Goal: Complete application form

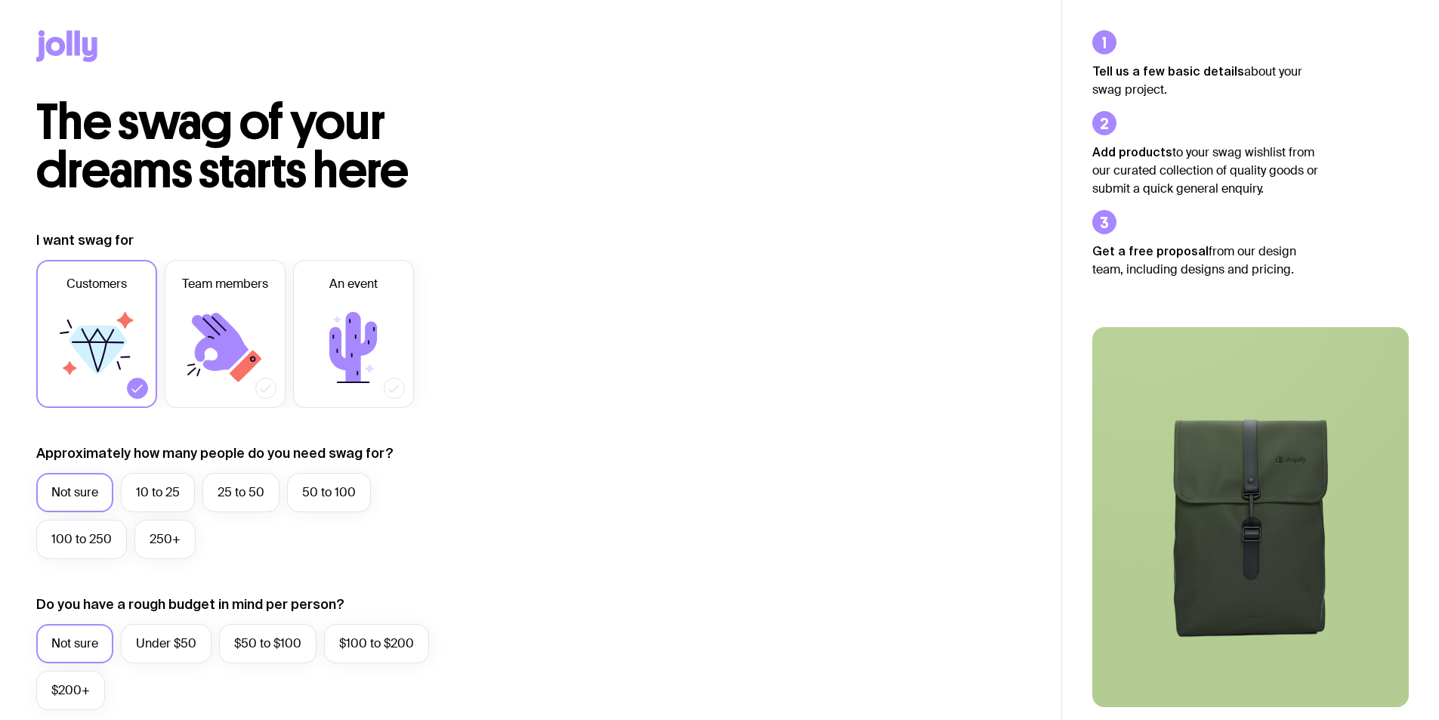
click at [119, 335] on icon at bounding box center [98, 350] width 58 height 49
click at [0, 0] on input "Customers" at bounding box center [0, 0] width 0 height 0
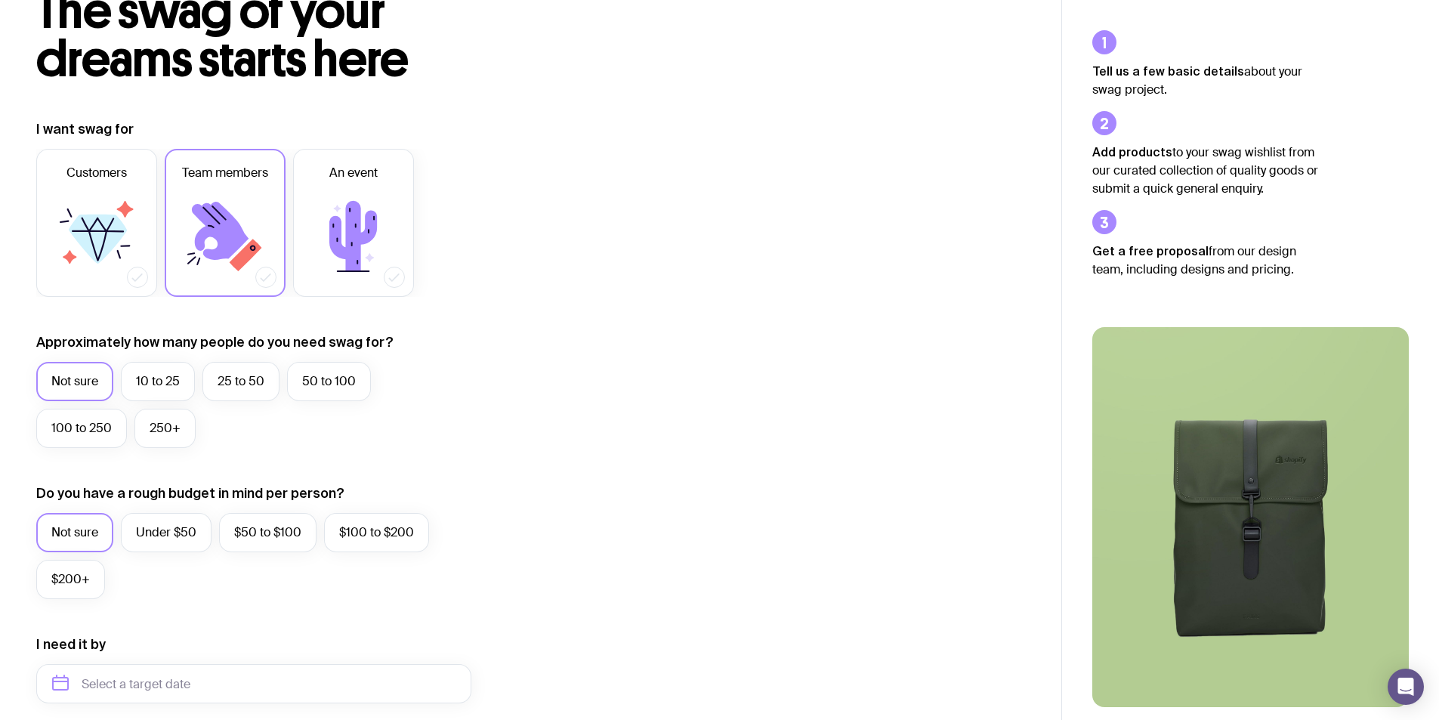
scroll to position [151, 0]
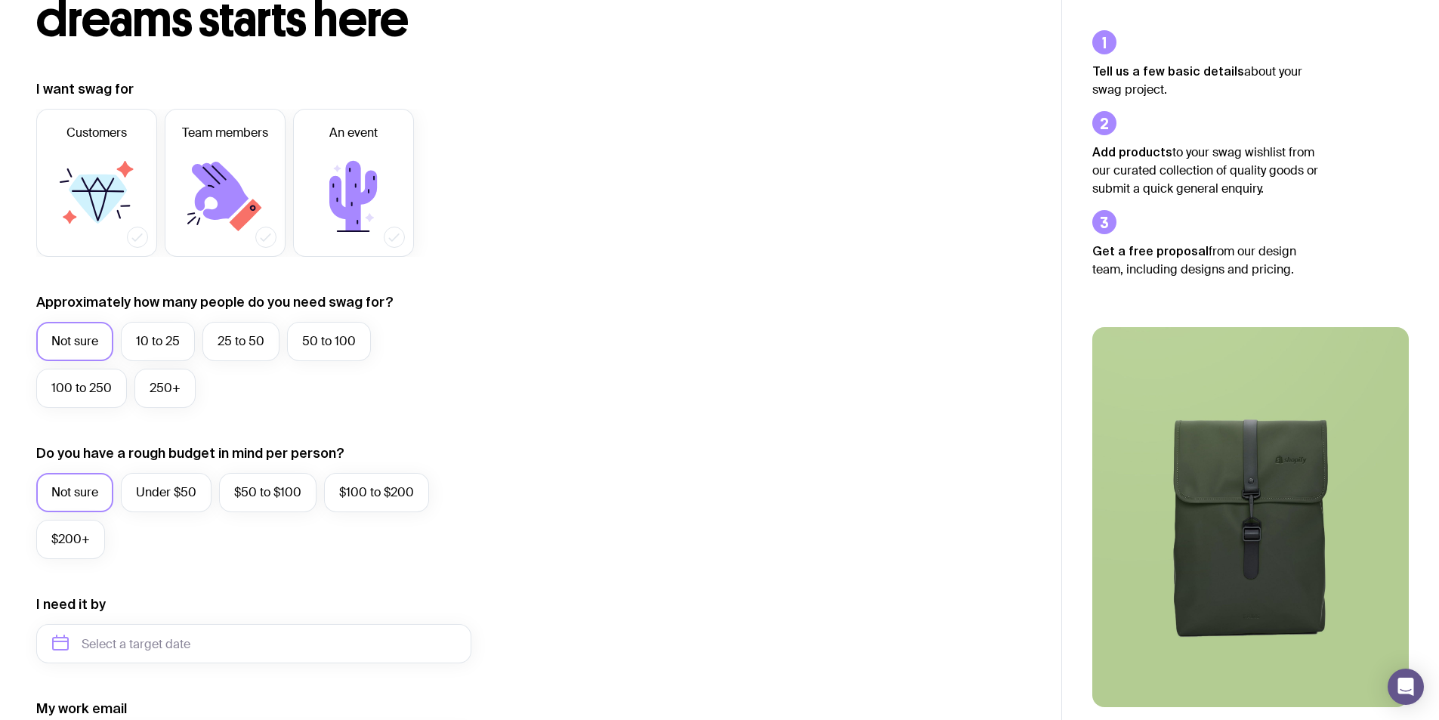
click at [96, 350] on label "Not sure" at bounding box center [74, 341] width 77 height 39
click at [0, 0] on input "Not sure" at bounding box center [0, 0] width 0 height 0
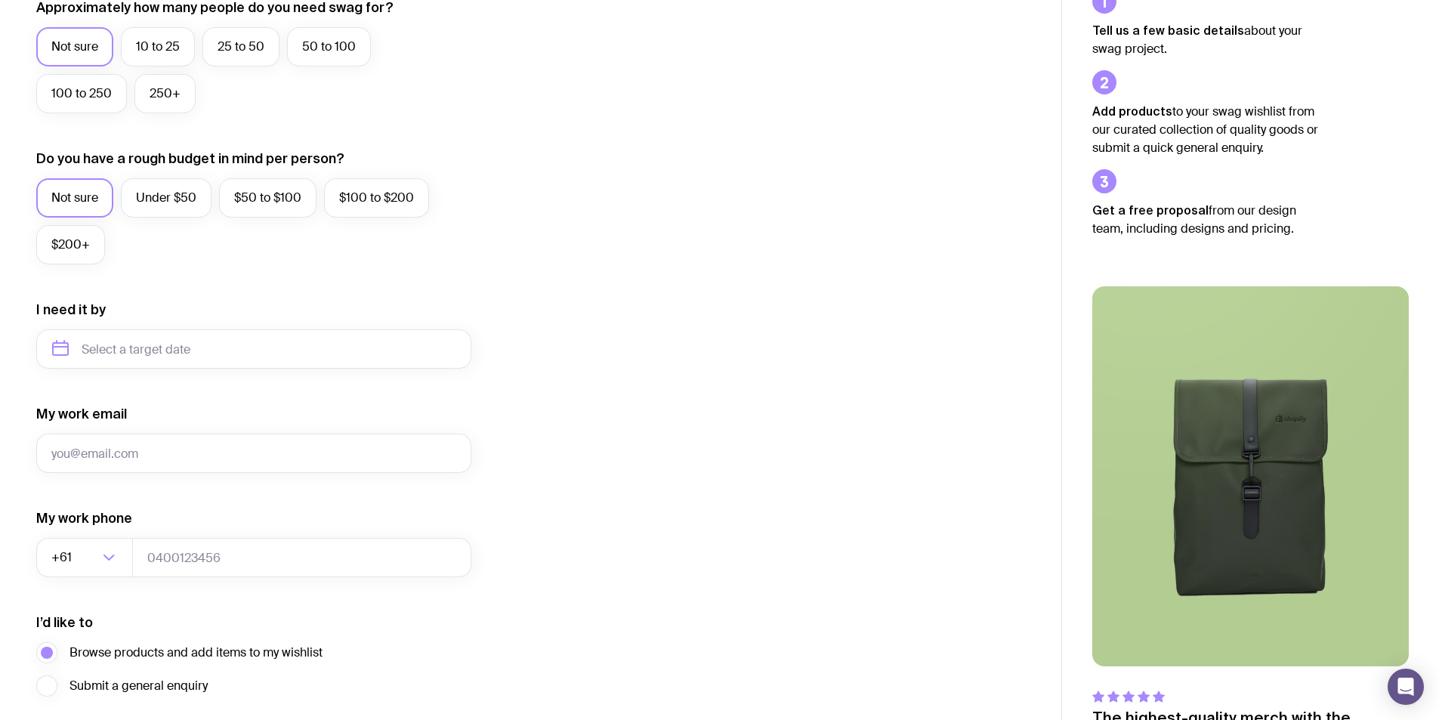
scroll to position [453, 0]
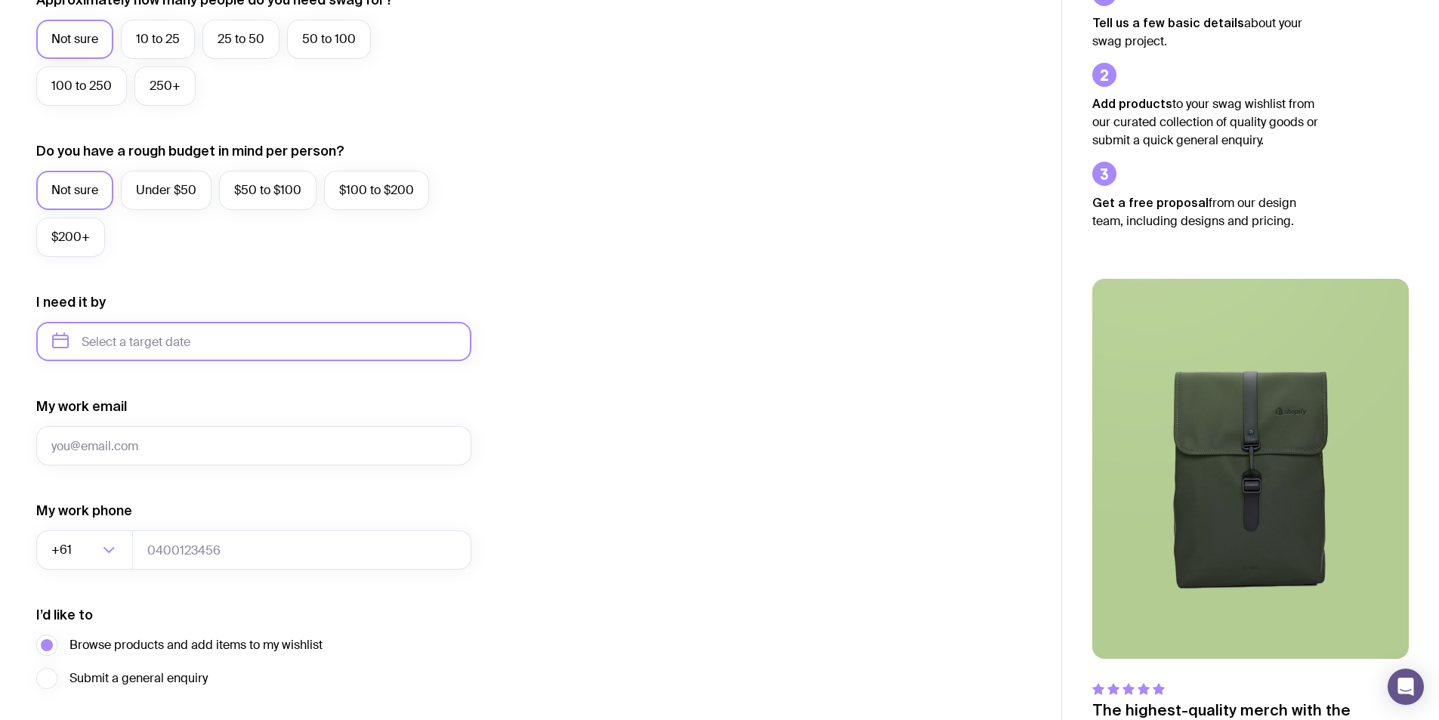
click at [94, 341] on input "text" at bounding box center [253, 341] width 435 height 39
click at [69, 528] on button "Oct" at bounding box center [71, 527] width 55 height 30
type input "[DATE]"
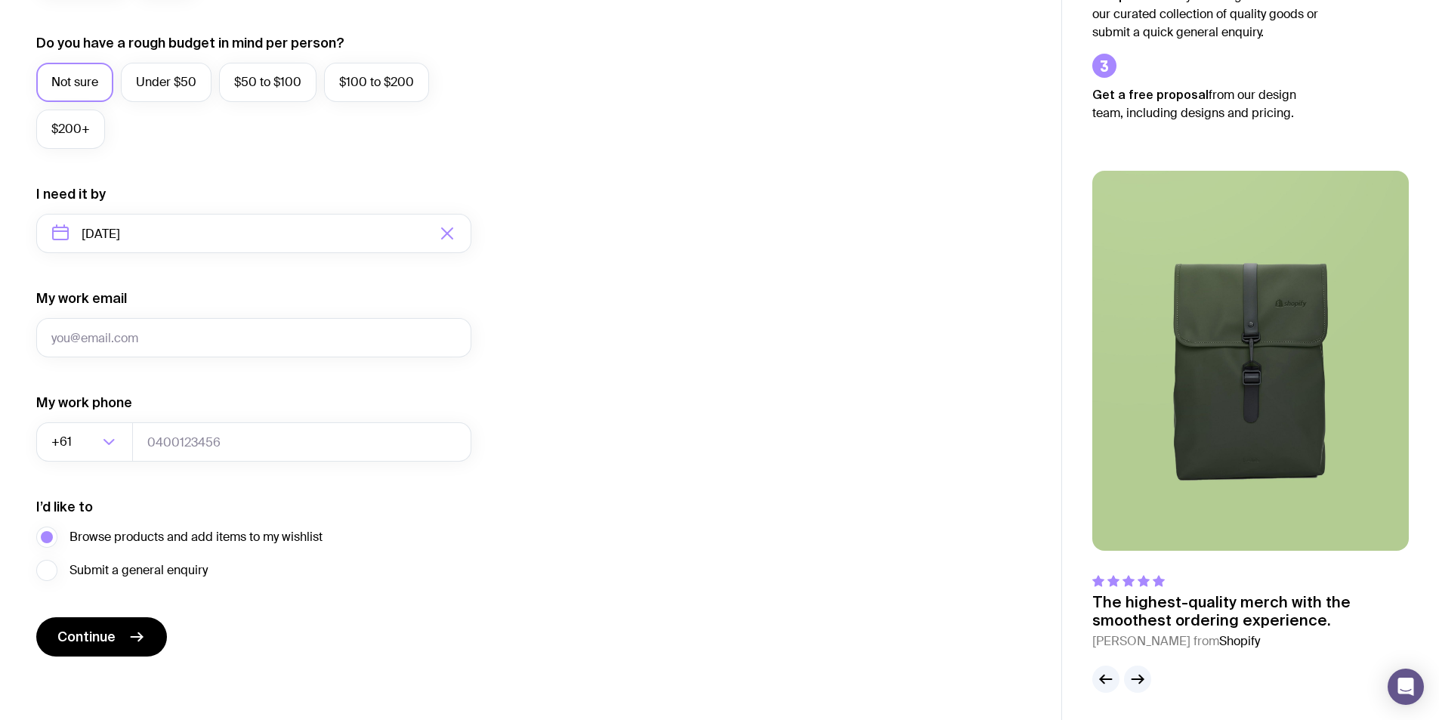
scroll to position [564, 0]
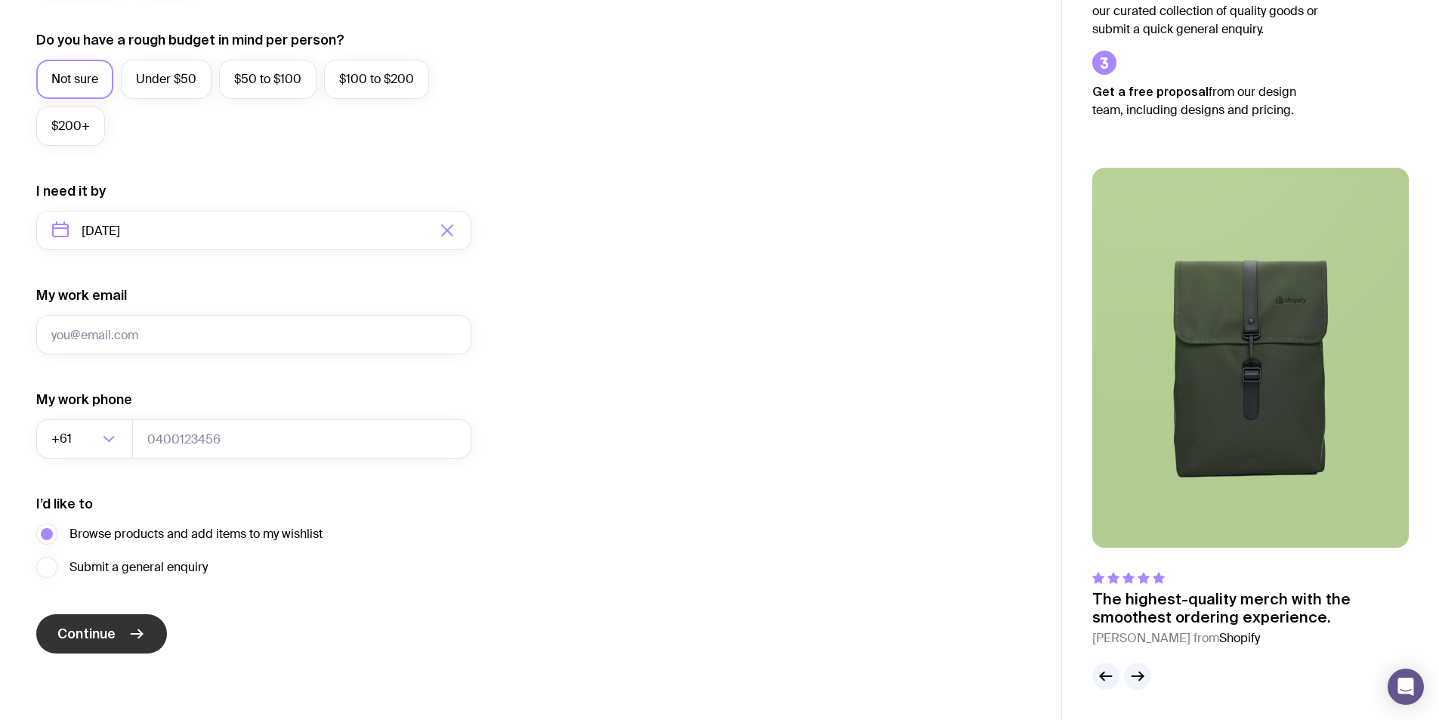
click at [109, 646] on button "Continue" at bounding box center [101, 633] width 131 height 39
click at [141, 326] on input "My work email" at bounding box center [253, 334] width 435 height 39
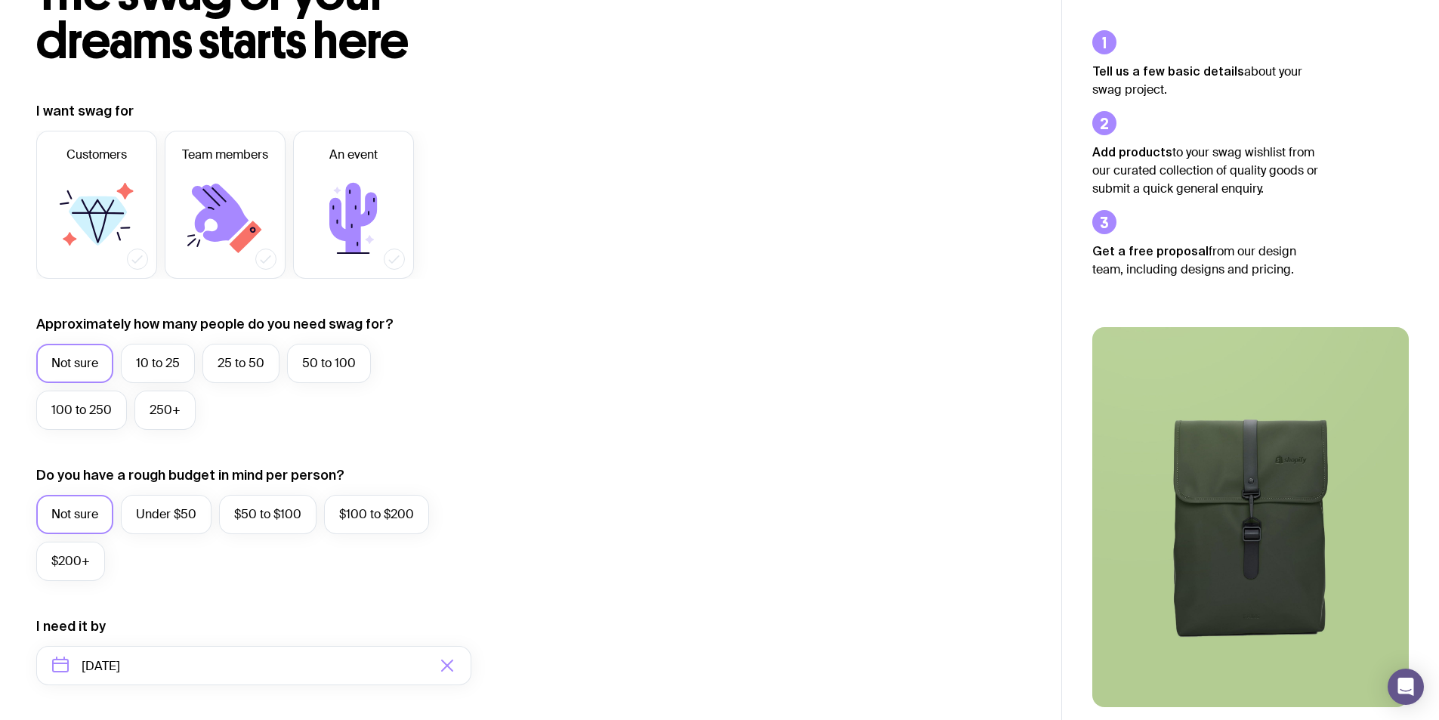
scroll to position [0, 0]
